Goal: Task Accomplishment & Management: Complete application form

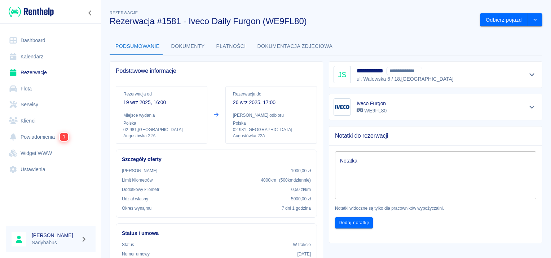
drag, startPoint x: 45, startPoint y: 75, endPoint x: 52, endPoint y: 70, distance: 8.4
click at [45, 75] on link "Rezerwacje" at bounding box center [51, 73] width 90 height 16
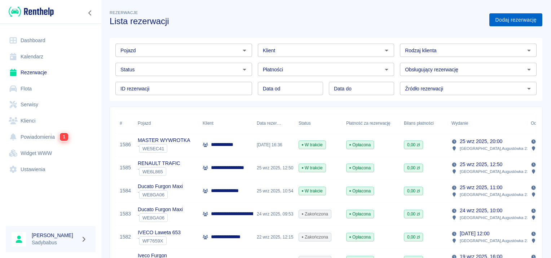
click at [515, 22] on link "Dodaj rezerwację" at bounding box center [515, 19] width 53 height 13
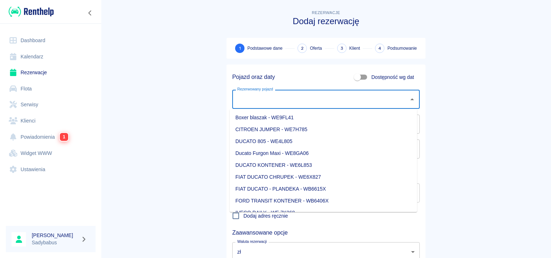
click at [279, 101] on input "Rezerwowany pojazd" at bounding box center [320, 99] width 170 height 13
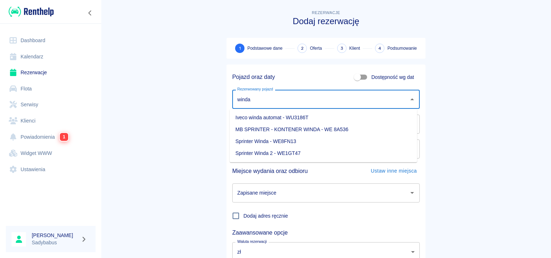
click at [307, 117] on li "Iveco winda automat - WU3186T" at bounding box center [324, 118] width 188 height 12
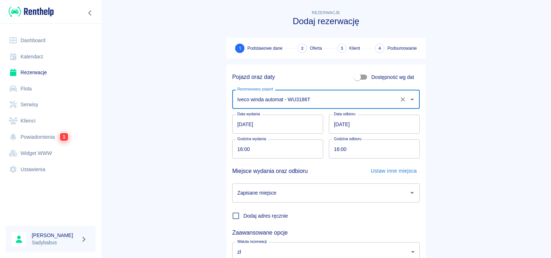
type input "Iveco winda automat - WU3186T"
click at [335, 126] on input "[DATE]" at bounding box center [374, 124] width 91 height 19
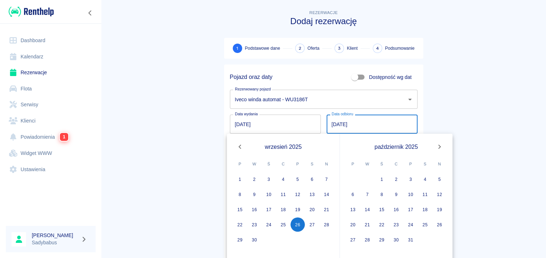
type input "[DATE]"
click at [476, 107] on main "Rezerwacje Dodaj rezerwację 1 Podstawowe dane 2 Oferta 3 Klient 4 Podsumowanie …" at bounding box center [323, 150] width 445 height 283
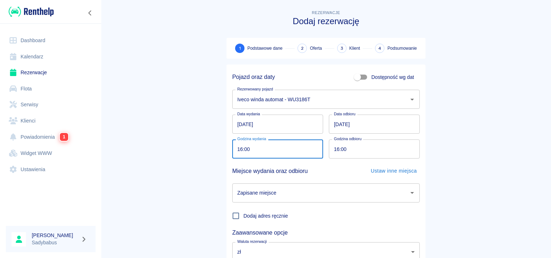
click at [235, 151] on input "16:00" at bounding box center [275, 149] width 86 height 19
type input "15:40"
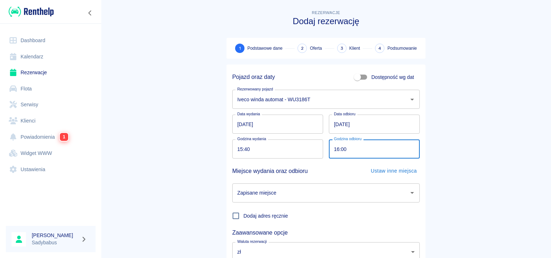
click at [334, 149] on input "16:00" at bounding box center [372, 149] width 86 height 19
click at [335, 202] on div "Zapisane miejsce" at bounding box center [326, 193] width 188 height 19
type input "15:40"
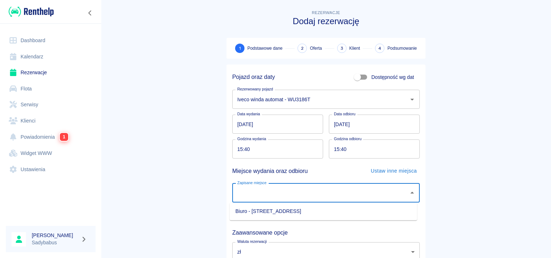
click at [329, 213] on li "Biuro - [STREET_ADDRESS]" at bounding box center [324, 212] width 188 height 12
type input "Biuro - [STREET_ADDRESS]"
drag, startPoint x: 479, startPoint y: 140, endPoint x: 482, endPoint y: 133, distance: 7.8
click at [480, 138] on main "Rezerwacje Dodaj rezerwację 1 Podstawowe dane 2 Oferta 3 Klient 4 Podsumowanie …" at bounding box center [326, 150] width 450 height 283
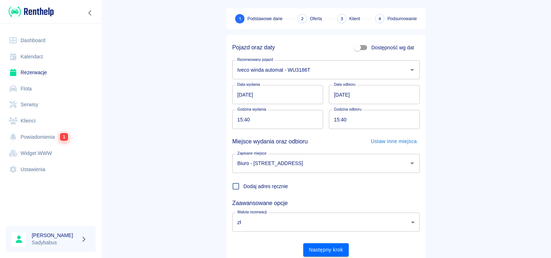
scroll to position [55, 0]
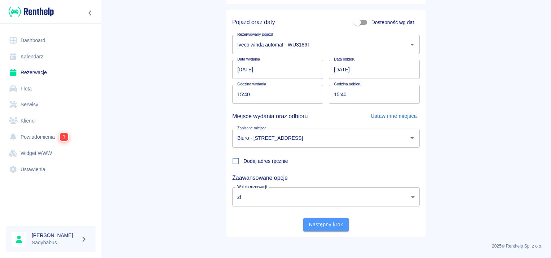
drag, startPoint x: 318, startPoint y: 225, endPoint x: 317, endPoint y: 220, distance: 5.1
click at [317, 223] on button "Następny krok" at bounding box center [326, 224] width 46 height 13
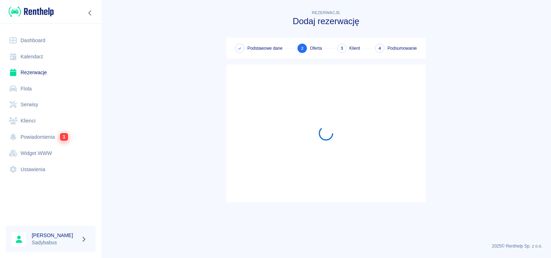
click at [506, 129] on main "Rezerwacje Dodaj rezerwację Podstawowe dane 2 Oferta 3 Klient 4 Podsumowanie" at bounding box center [326, 123] width 450 height 229
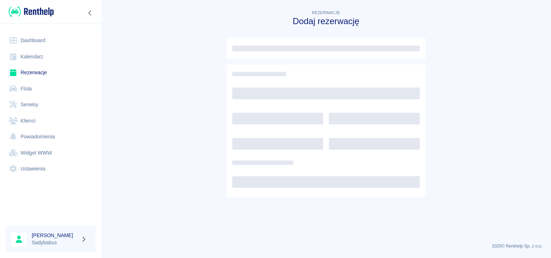
click at [526, 61] on main "Rezerwacje Dodaj rezerwację" at bounding box center [326, 123] width 450 height 229
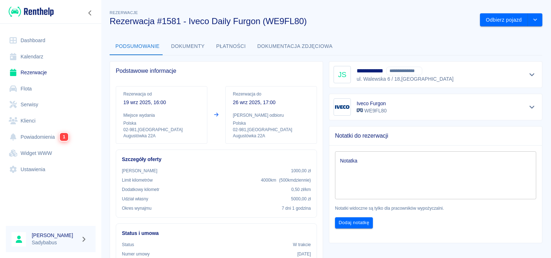
scroll to position [108, 0]
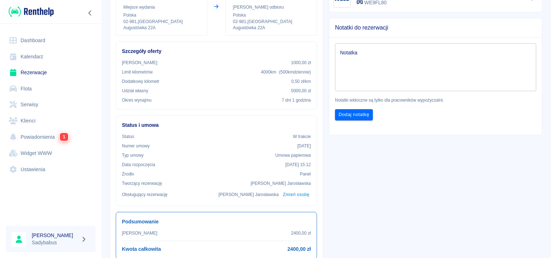
click at [43, 69] on link "Rezerwacje" at bounding box center [51, 73] width 90 height 16
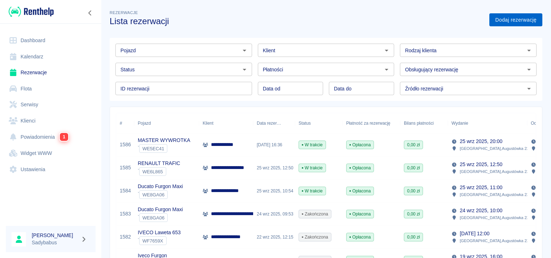
click at [490, 16] on link "Dodaj rezerwację" at bounding box center [515, 19] width 53 height 13
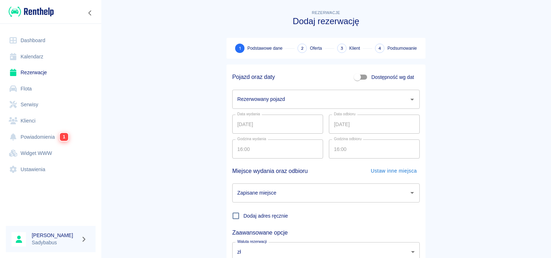
click at [278, 100] on input "Rezerwowany pojazd" at bounding box center [320, 99] width 170 height 13
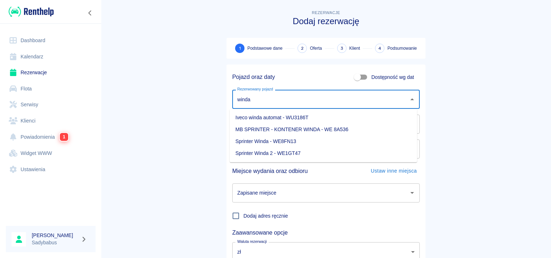
click at [267, 116] on li "Iveco winda automat - WU3186T" at bounding box center [324, 118] width 188 height 12
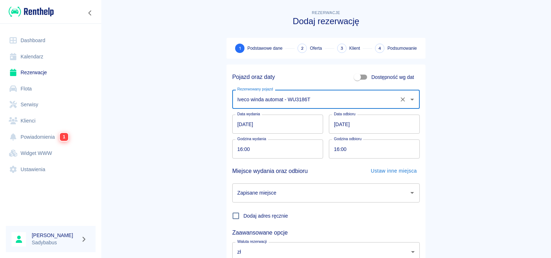
type input "Iveco winda automat - WU3186T"
click at [336, 124] on input "[DATE]" at bounding box center [374, 124] width 91 height 19
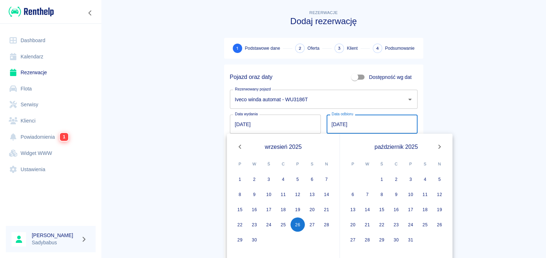
type input "[DATE]"
click at [421, 87] on div "Rezerwacje Dodaj rezerwację 1 Podstawowe dane 2 Oferta 3 Klient 4 Podsumowanie …" at bounding box center [323, 147] width 216 height 289
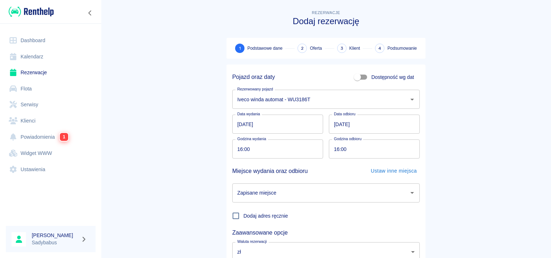
click at [235, 151] on input "16:00" at bounding box center [275, 149] width 86 height 19
type input "15:40"
click at [330, 151] on input "16:00" at bounding box center [372, 149] width 86 height 19
type input "17:00"
drag, startPoint x: 325, startPoint y: 194, endPoint x: 324, endPoint y: 200, distance: 6.5
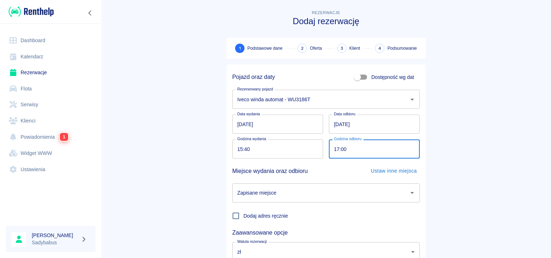
click at [325, 193] on input "Zapisane miejsce" at bounding box center [320, 193] width 170 height 13
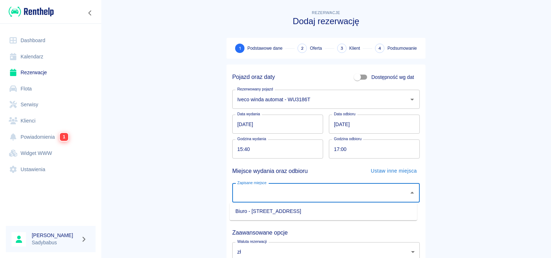
click at [320, 207] on li "Biuro - [STREET_ADDRESS]" at bounding box center [324, 212] width 188 height 12
type input "Biuro - [STREET_ADDRESS]"
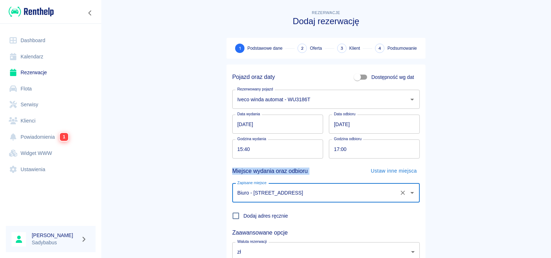
click at [468, 156] on main "Rezerwacje Dodaj rezerwację 1 Podstawowe dane 2 Oferta 3 Klient 4 Podsumowanie …" at bounding box center [326, 150] width 450 height 283
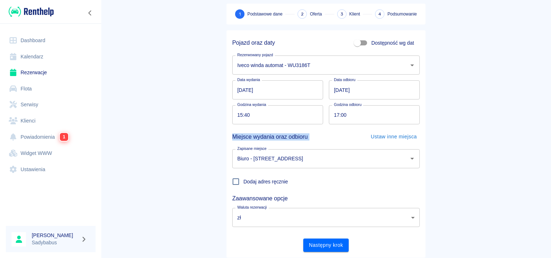
scroll to position [55, 0]
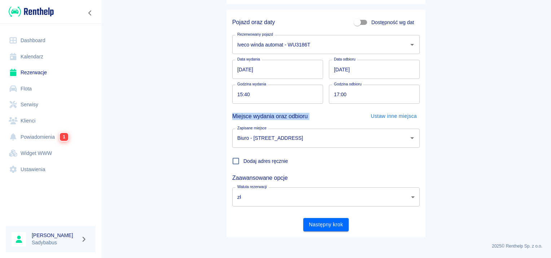
drag, startPoint x: 321, startPoint y: 223, endPoint x: 326, endPoint y: 222, distance: 4.8
click at [321, 224] on button "Następny krok" at bounding box center [326, 224] width 46 height 13
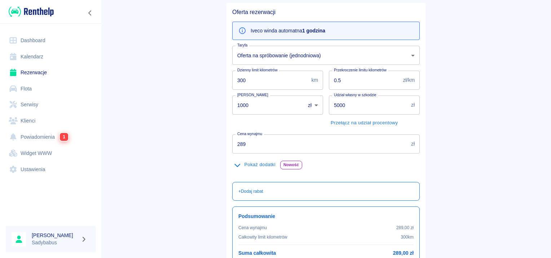
scroll to position [108, 0]
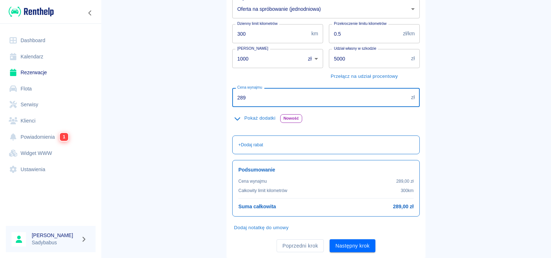
drag, startPoint x: 268, startPoint y: 92, endPoint x: 10, endPoint y: 132, distance: 260.9
click at [8, 133] on div "Dashboard Kalendarz Rezerwacje Flota Serwisy Klienci Powiadomienia 1 Widget WWW…" at bounding box center [275, 129] width 551 height 258
type input "123"
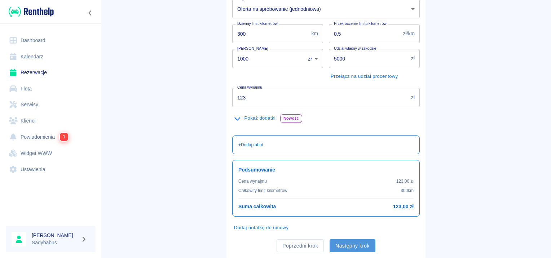
click at [363, 241] on button "Następny krok" at bounding box center [353, 245] width 46 height 13
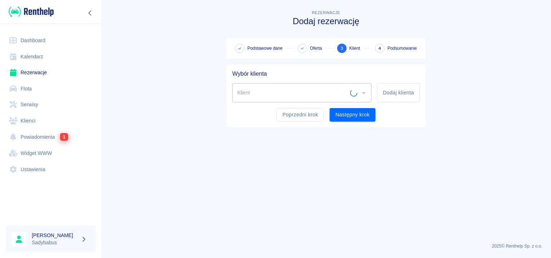
scroll to position [0, 0]
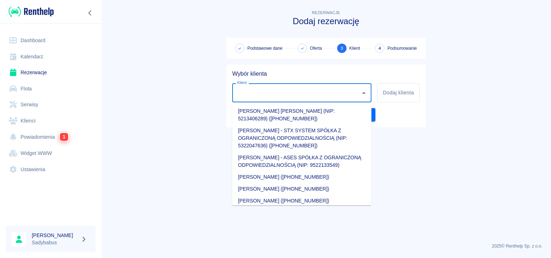
click at [304, 95] on input "Klient" at bounding box center [296, 93] width 122 height 13
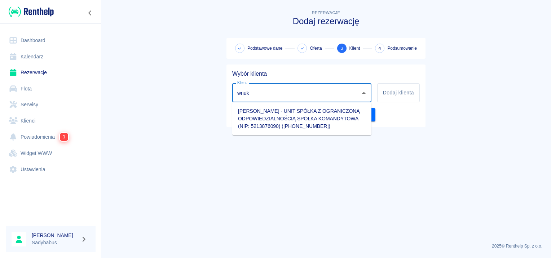
click at [259, 120] on li "Michał Wnuk - UNIT SPÓŁKA Z OGRANICZONĄ ODPOWIEDZIALNOŚCIĄ SPÓŁKA KOMANDYTOWA (…" at bounding box center [301, 118] width 139 height 27
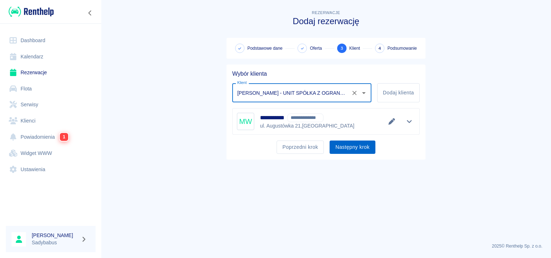
type input "Michał Wnuk - UNIT SPÓŁKA Z OGRANICZONĄ ODPOWIEDZIALNOŚCIĄ SPÓŁKA KOMANDYTOWA (…"
click at [354, 149] on button "Następny krok" at bounding box center [353, 147] width 46 height 13
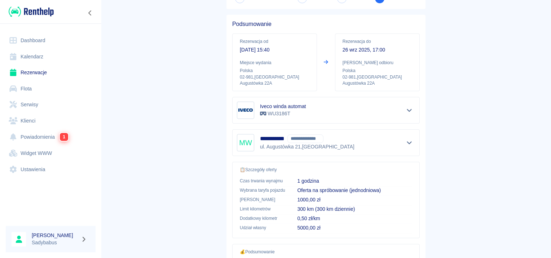
scroll to position [130, 0]
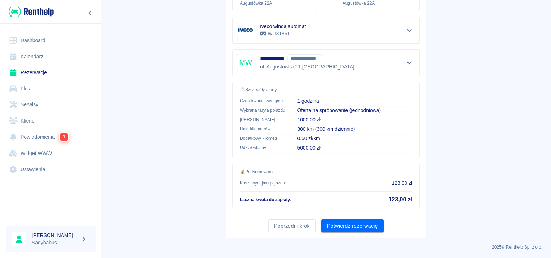
drag, startPoint x: 353, startPoint y: 224, endPoint x: 350, endPoint y: 220, distance: 4.4
click at [351, 222] on button "Potwierdź rezerwację" at bounding box center [352, 226] width 62 height 13
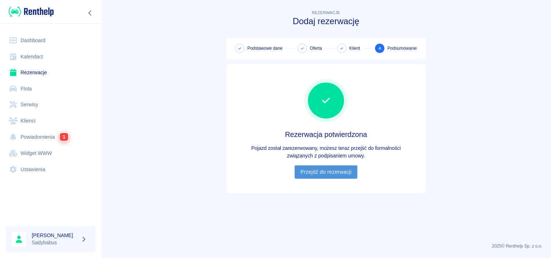
click at [304, 166] on link "Przejdź do rezerwacji" at bounding box center [326, 172] width 62 height 13
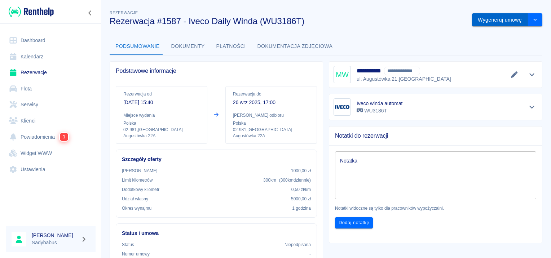
click at [484, 21] on button "Wygeneruj umowę" at bounding box center [500, 19] width 56 height 13
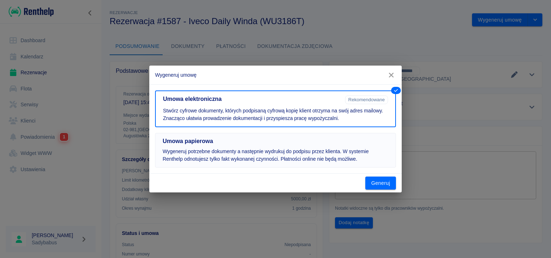
click at [248, 150] on p "Wygeneruj potrzebne dokumenty a następnie wydrukuj do podpisu przez klienta. W …" at bounding box center [276, 155] width 226 height 15
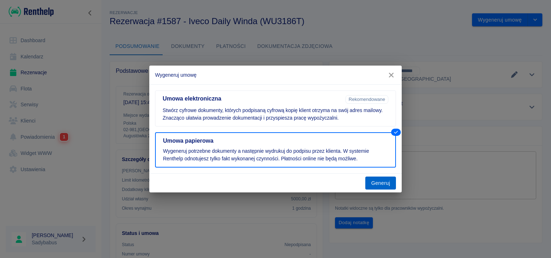
click at [379, 180] on button "Generuj" at bounding box center [380, 183] width 31 height 13
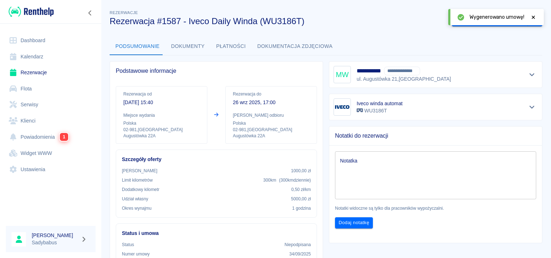
click at [534, 14] on div at bounding box center [533, 17] width 6 height 8
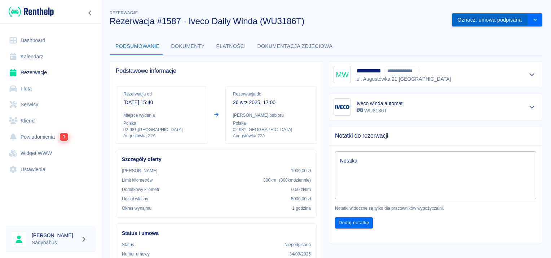
click at [482, 19] on button "Oznacz: umowa podpisana" at bounding box center [490, 19] width 76 height 13
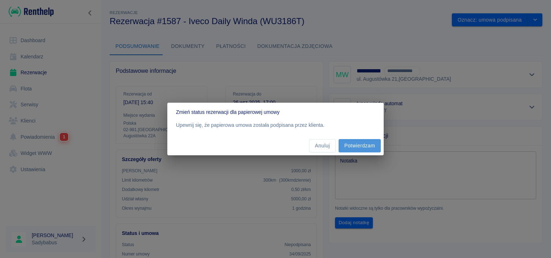
click at [351, 149] on button "Potwierdzam" at bounding box center [360, 145] width 42 height 13
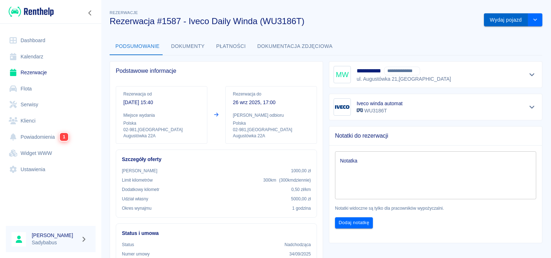
click at [492, 21] on button "Wydaj pojazd" at bounding box center [506, 19] width 44 height 13
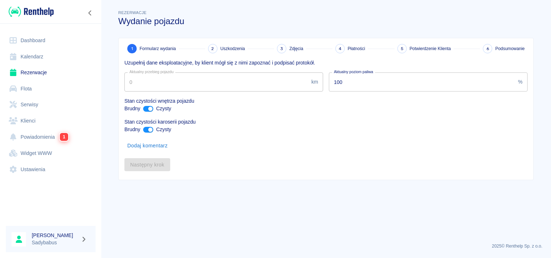
type input "90100"
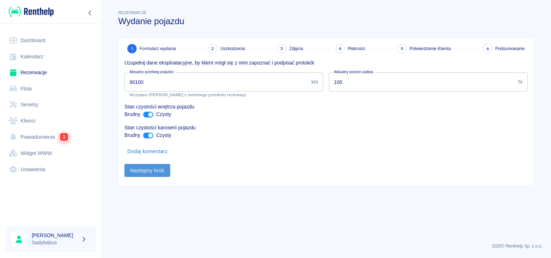
click at [150, 173] on button "Następny krok" at bounding box center [147, 170] width 46 height 13
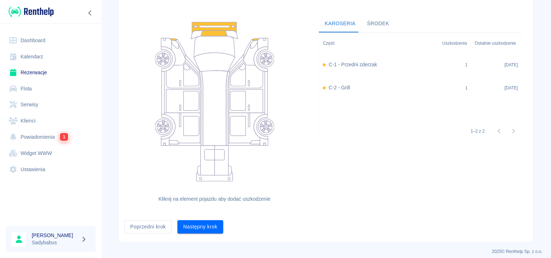
scroll to position [66, 0]
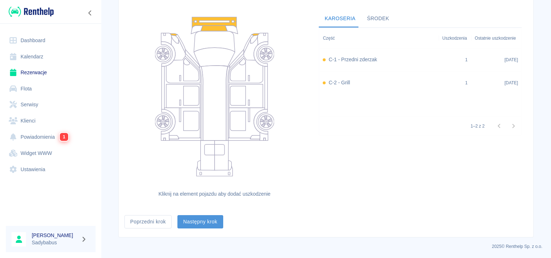
click at [203, 223] on button "Następny krok" at bounding box center [200, 221] width 46 height 13
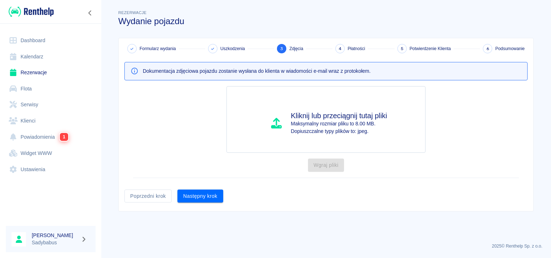
click at [192, 204] on div "Formularz wydania Uszkodzenia 3 Zdjęcia 4 Płatności 5 Potwierdzenie Klienta 6 P…" at bounding box center [326, 124] width 415 height 173
click at [194, 201] on button "Następny krok" at bounding box center [200, 196] width 46 height 13
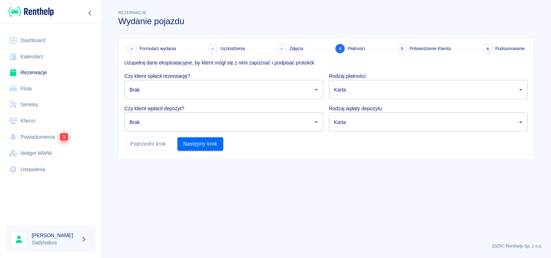
click at [167, 86] on body "Używamy plików Cookies, by zapewnić Ci najlepsze możliwe doświadczenie. Aby dow…" at bounding box center [275, 129] width 551 height 258
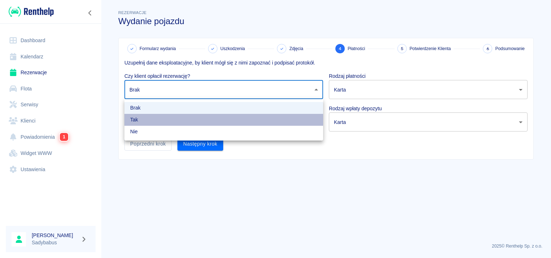
drag, startPoint x: 168, startPoint y: 123, endPoint x: 172, endPoint y: 124, distance: 4.5
click at [169, 123] on li "Tak" at bounding box center [223, 120] width 199 height 12
type input "true"
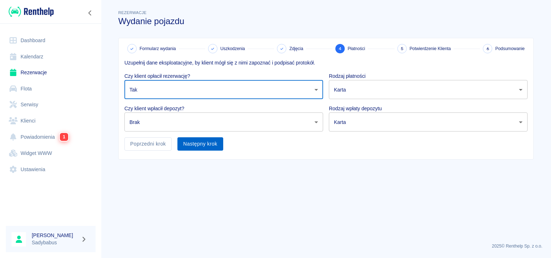
click at [192, 141] on button "Następny krok" at bounding box center [200, 143] width 46 height 13
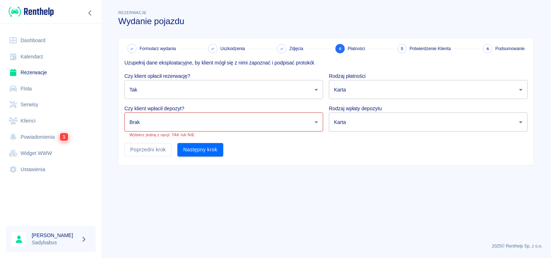
click at [444, 84] on body "Używamy plików Cookies, by zapewnić Ci najlepsze możliwe doświadczenie. Aby dow…" at bounding box center [275, 129] width 551 height 258
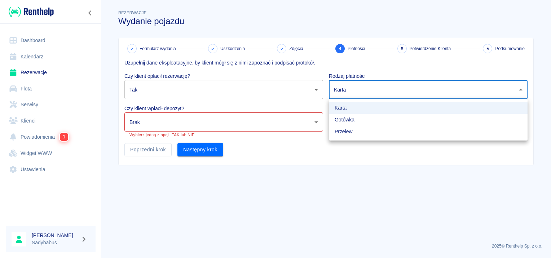
click at [344, 117] on li "Gotówka" at bounding box center [428, 120] width 199 height 12
type input "cash"
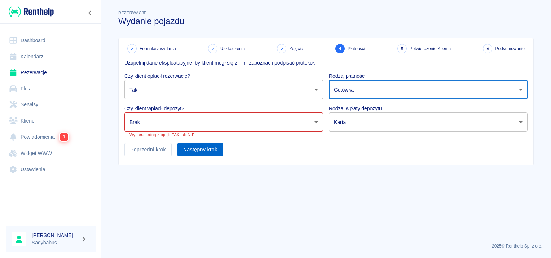
drag, startPoint x: 202, startPoint y: 144, endPoint x: 205, endPoint y: 141, distance: 3.8
click at [202, 144] on button "Następny krok" at bounding box center [200, 149] width 46 height 13
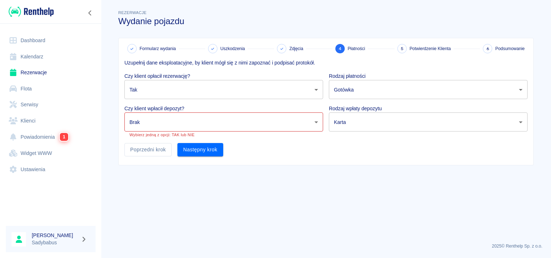
click at [193, 157] on div "Formularz wydania Uszkodzenia Zdjęcia 4 Płatności 5 Potwierdzenie Klienta 6 Pod…" at bounding box center [326, 101] width 415 height 127
click at [194, 149] on button "Następny krok" at bounding box center [200, 149] width 46 height 13
click at [197, 120] on body "Używamy plików Cookies, by zapewnić Ci najlepsze możliwe doświadczenie. Aby dow…" at bounding box center [275, 129] width 551 height 258
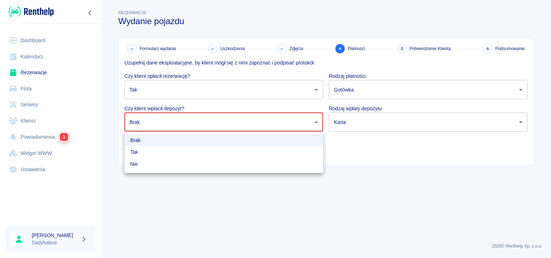
click at [181, 162] on li "Nie" at bounding box center [223, 164] width 199 height 12
type input "false"
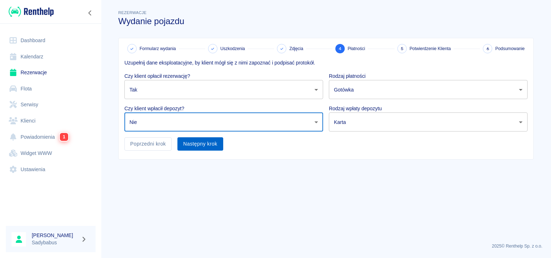
click at [192, 142] on button "Następny krok" at bounding box center [200, 143] width 46 height 13
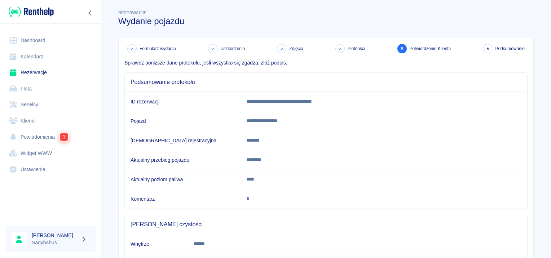
scroll to position [63, 0]
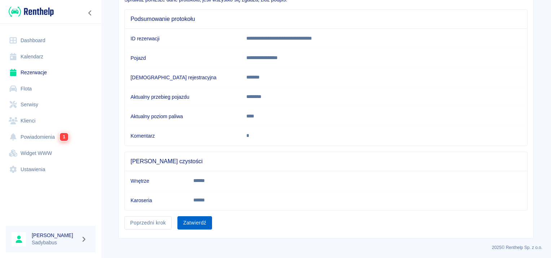
click at [191, 221] on button "Zatwierdź" at bounding box center [194, 222] width 35 height 13
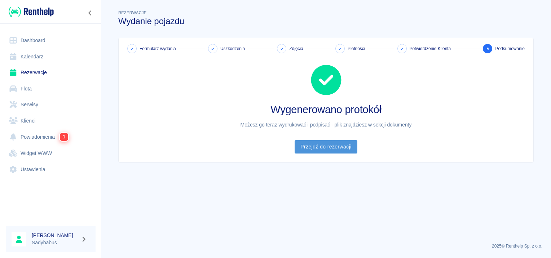
click at [350, 147] on link "Przejdź do rezerwacji" at bounding box center [326, 146] width 62 height 13
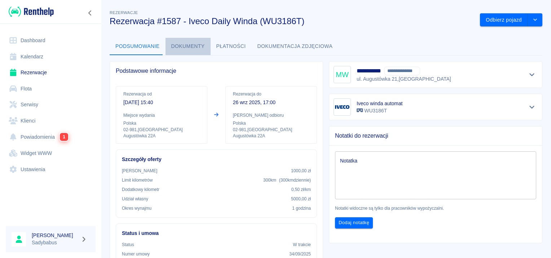
click at [192, 46] on button "Dokumenty" at bounding box center [188, 46] width 45 height 17
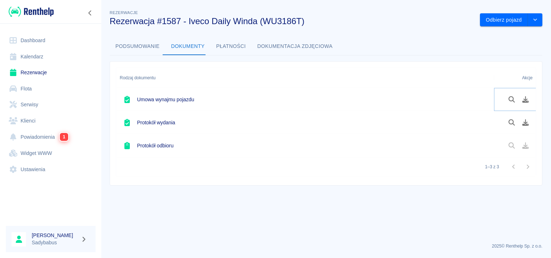
click at [522, 94] on button "Pobierz dokument" at bounding box center [526, 99] width 14 height 12
